Goal: Transaction & Acquisition: Purchase product/service

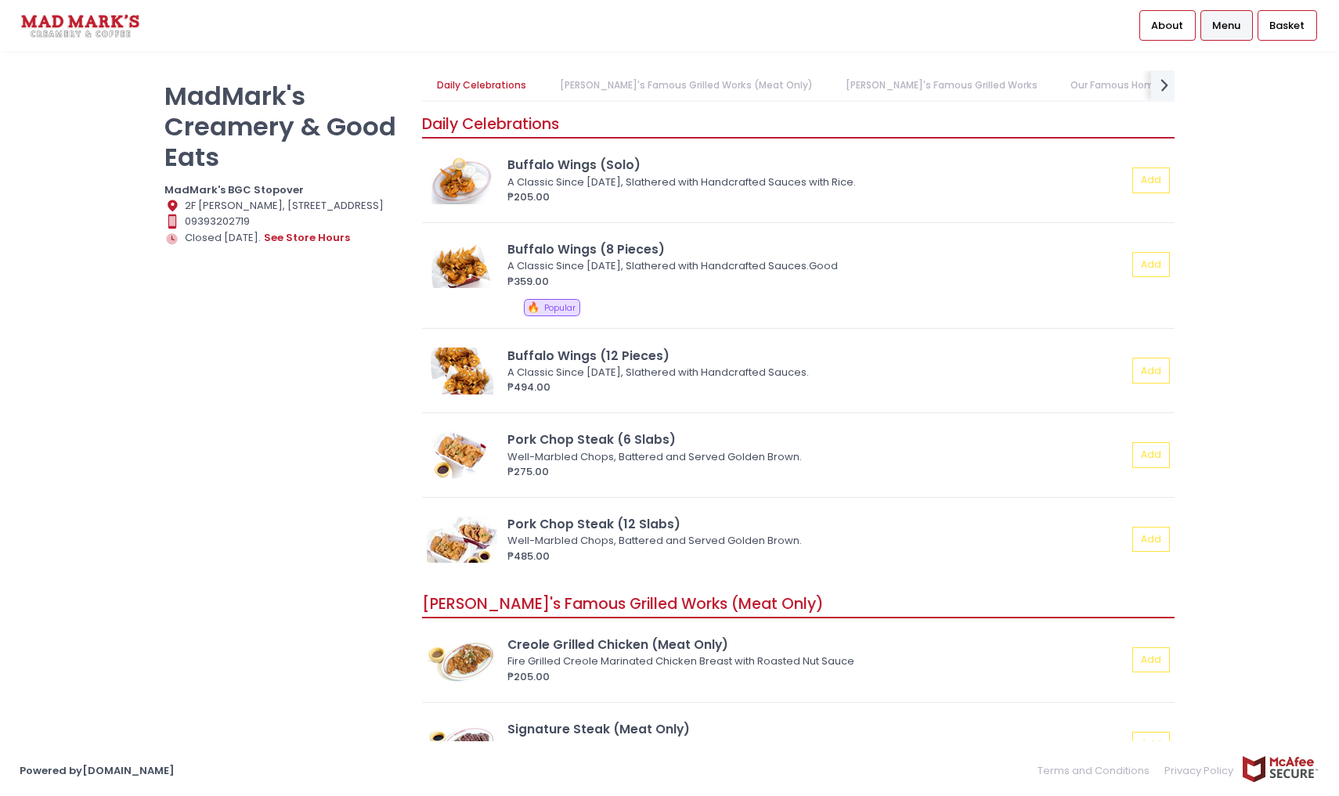
click at [217, 483] on div "MadMark's Creamery & Good Eats MadMark's BGC Stopover Location Created with Ske…" at bounding box center [284, 390] width 258 height 640
click at [1261, 319] on div "MadMark's Creamery & Good Eats MadMark's BGC Stopover Location Created with Ske…" at bounding box center [669, 397] width 1339 height 655
click at [1196, 405] on div "MadMark's Creamery & Good Eats MadMark's BGC Stopover Location Created with Ske…" at bounding box center [669, 397] width 1339 height 655
click at [371, 506] on div "MadMark's Creamery & Good Eats MadMark's BGC Stopover Location Created with Ske…" at bounding box center [284, 390] width 258 height 640
click at [392, 497] on div "MadMark's Creamery & Good Eats MadMark's BGC Stopover Location Created with Ske…" at bounding box center [284, 390] width 258 height 640
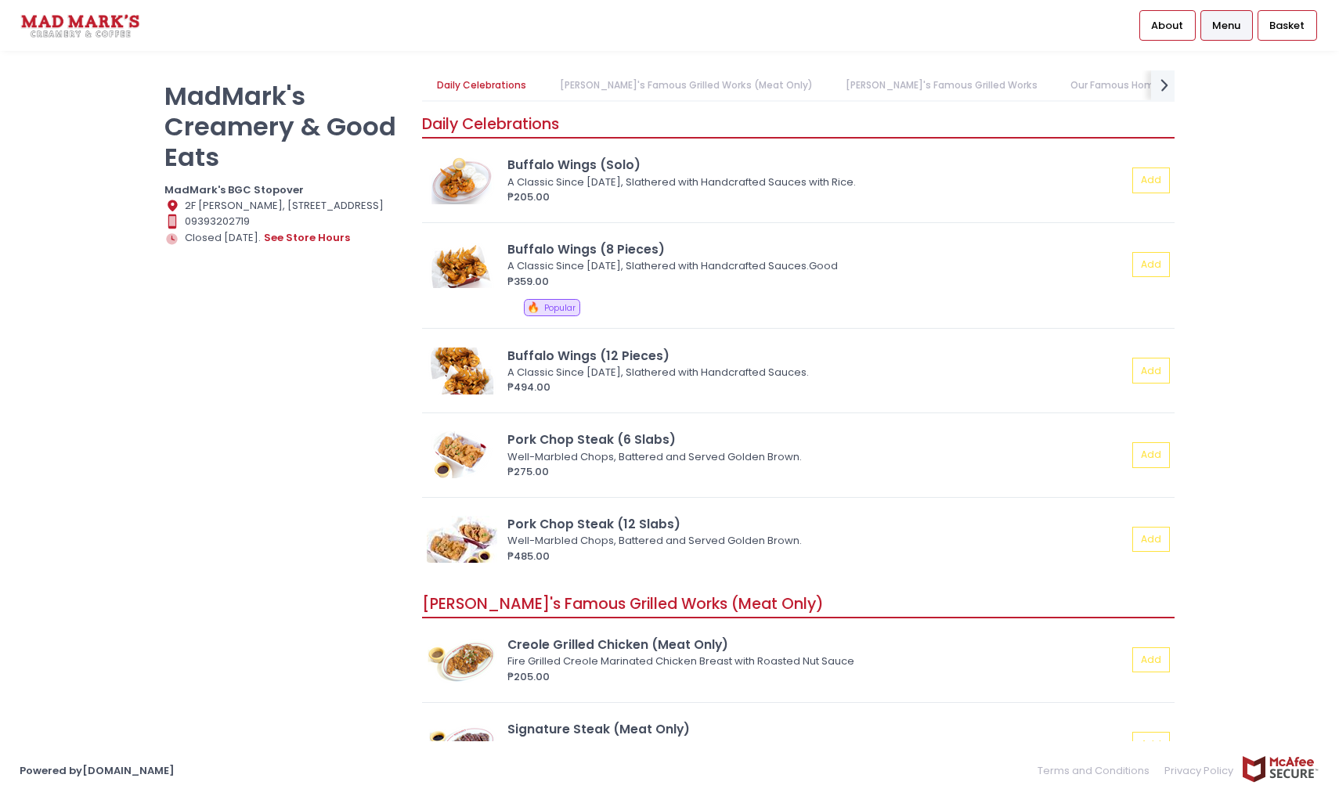
click at [280, 485] on div "MadMark's Creamery & Good Eats MadMark's BGC Stopover Location Created with Ske…" at bounding box center [284, 390] width 258 height 640
click at [1299, 414] on div "MadMark's Creamery & Good Eats MadMark's BGC Stopover Location Created with Ske…" at bounding box center [669, 397] width 1339 height 655
click at [1241, 471] on div "MadMark's Creamery & Good Eats MadMark's BGC Stopover Location Created with Ske…" at bounding box center [669, 397] width 1339 height 655
click at [1294, 760] on img at bounding box center [1280, 769] width 78 height 27
click at [625, 78] on link "[PERSON_NAME]'s Famous Grilled Works (Meat Only)" at bounding box center [685, 85] width 283 height 30
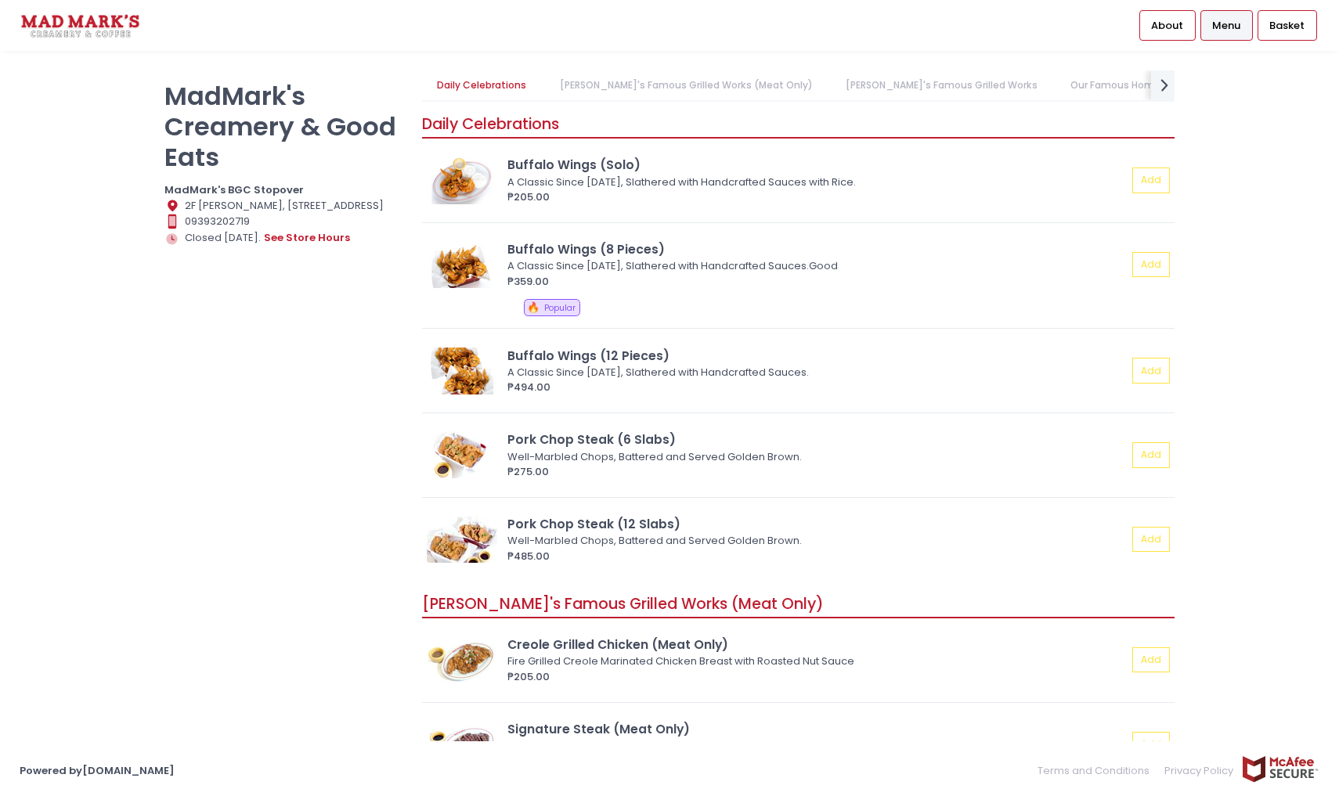
scroll to position [474, 0]
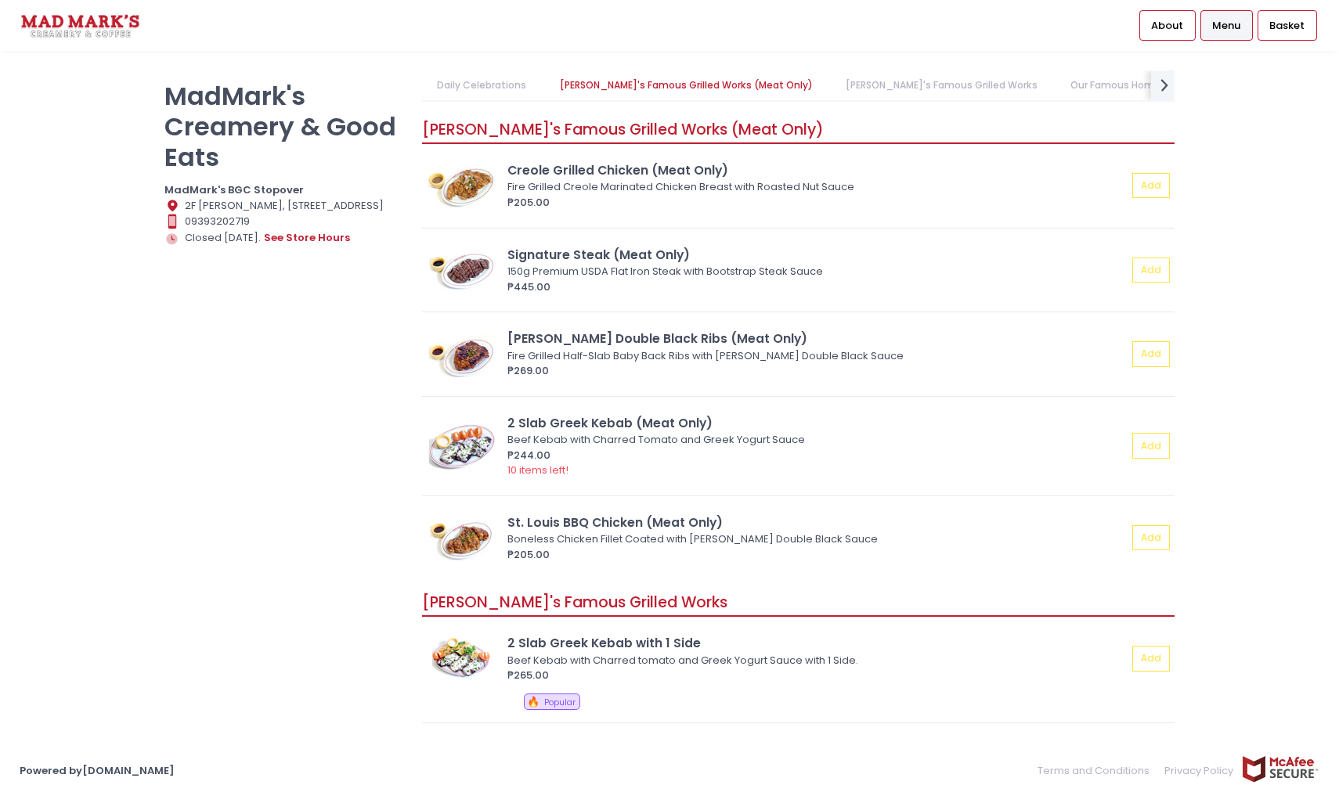
click at [838, 82] on link "[PERSON_NAME]'s Famous Grilled Works" at bounding box center [941, 85] width 222 height 30
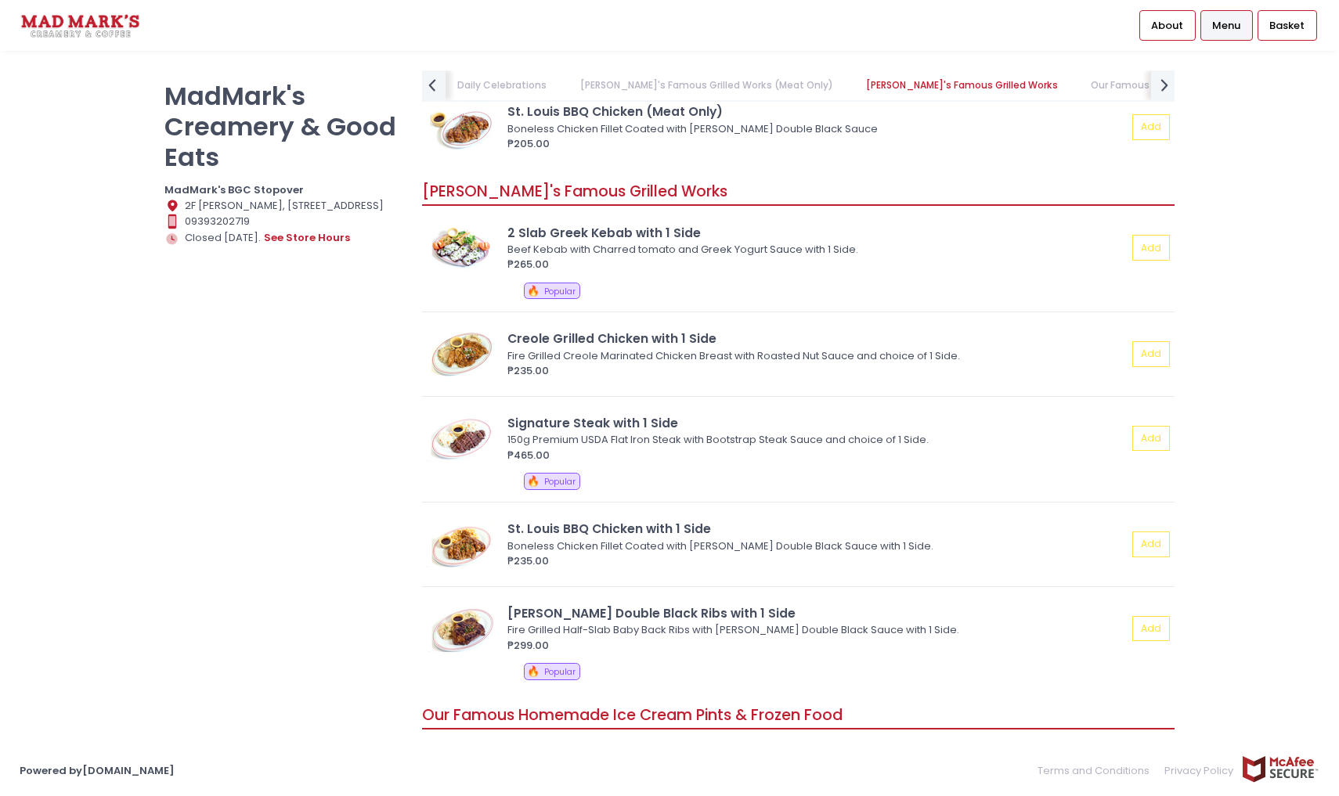
scroll to position [942, 0]
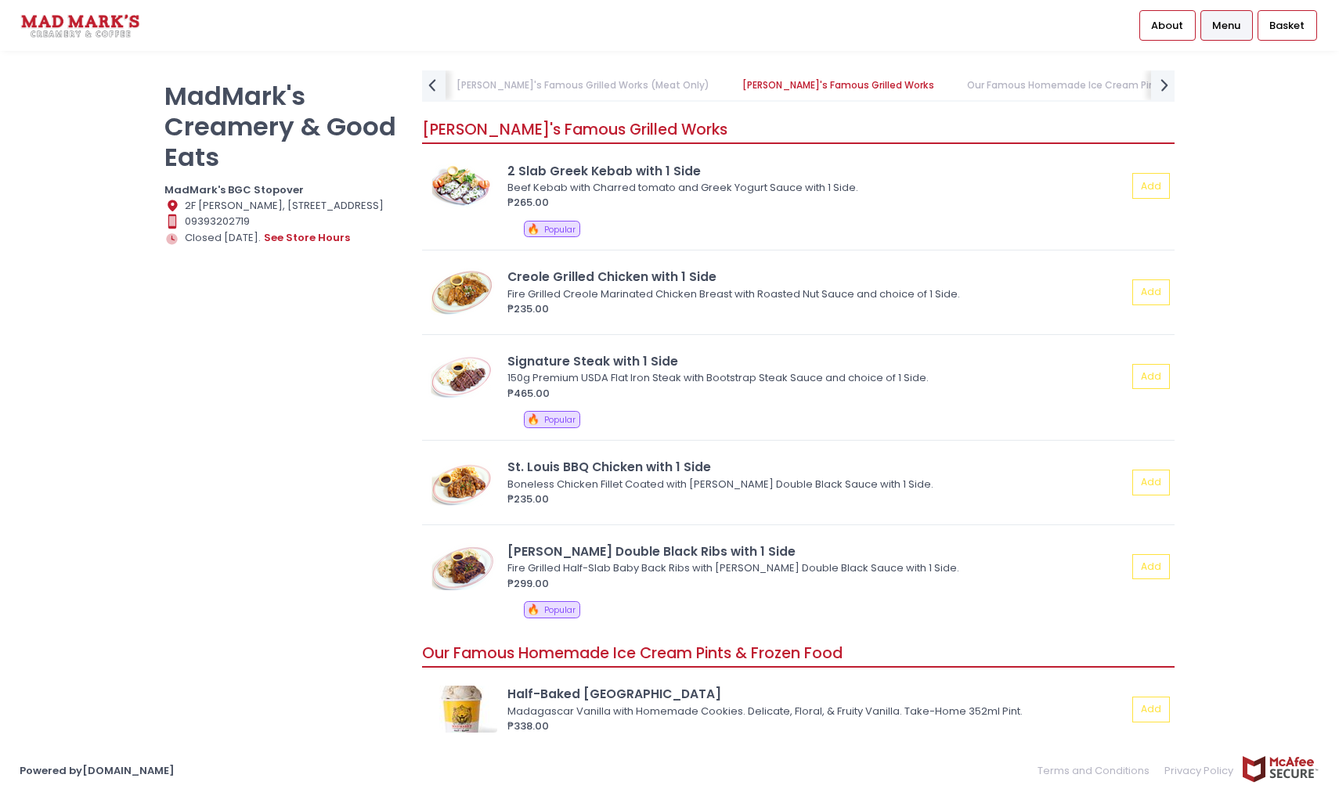
click at [995, 82] on link "Our Famous Homemade Ice Cream Pints & Frozen Food" at bounding box center [1101, 85] width 298 height 30
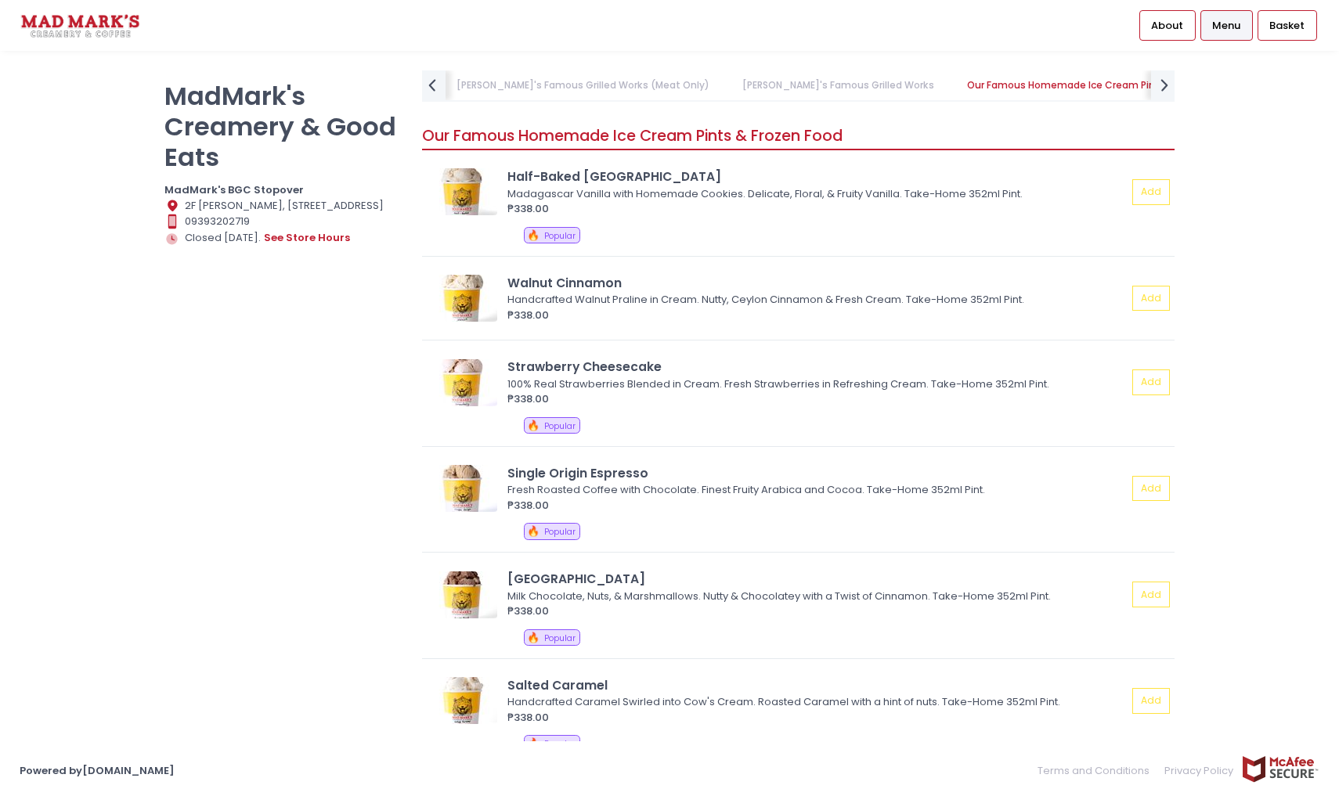
click at [1081, 88] on link "Our Famous Homemade Ice Cream Pints & Frozen Food" at bounding box center [1101, 85] width 298 height 30
